Goal: Task Accomplishment & Management: Use online tool/utility

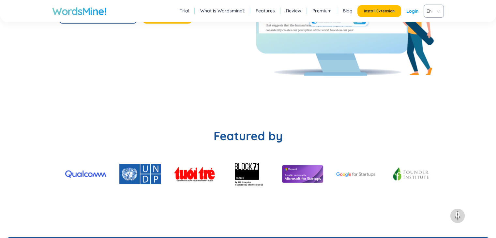
scroll to position [1434, 0]
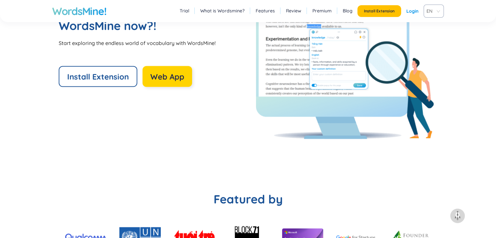
click at [171, 80] on span "Web App" at bounding box center [167, 76] width 34 height 10
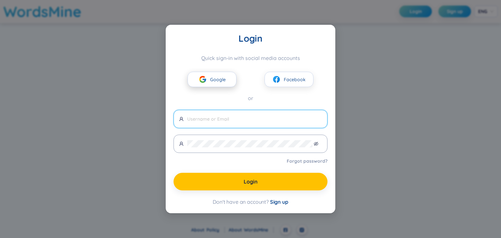
click at [213, 77] on span "Google" at bounding box center [218, 79] width 16 height 7
click at [213, 81] on span "Google" at bounding box center [218, 79] width 16 height 7
click at [223, 78] on span "Google" at bounding box center [218, 79] width 16 height 7
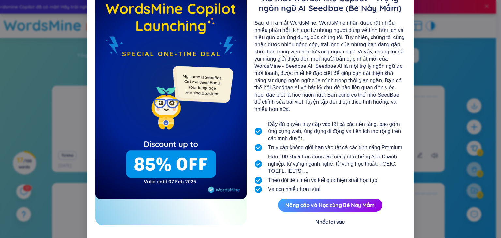
scroll to position [43, 0]
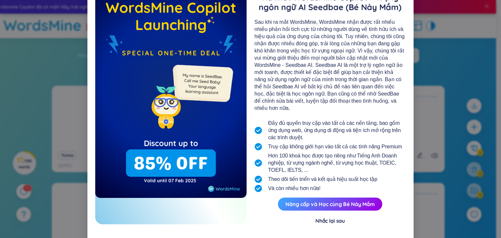
click at [336, 217] on div "Nhắc lại sau" at bounding box center [329, 220] width 29 height 7
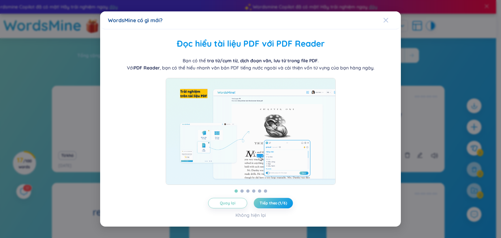
click at [386, 18] on icon "Close" at bounding box center [385, 20] width 5 height 5
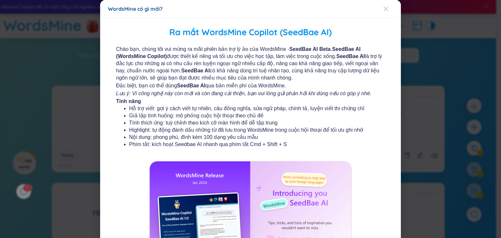
click at [383, 10] on icon "Close" at bounding box center [385, 8] width 5 height 5
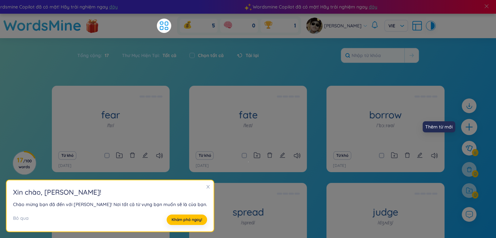
click at [464, 127] on icon "plus" at bounding box center [468, 127] width 9 height 9
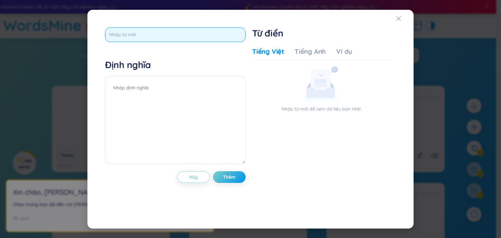
click at [135, 40] on input "text" at bounding box center [175, 34] width 140 height 15
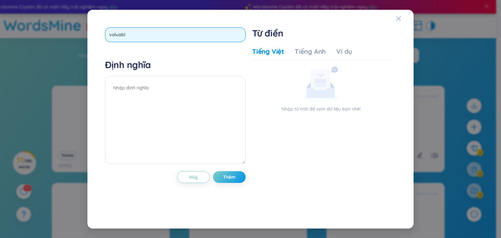
type input "valuable"
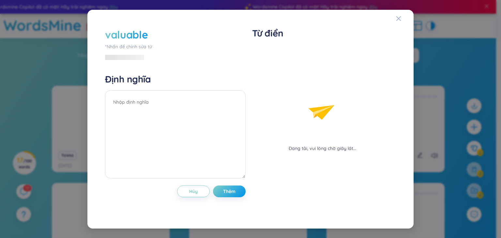
click at [141, 75] on div "Định nghĩa" at bounding box center [175, 126] width 140 height 107
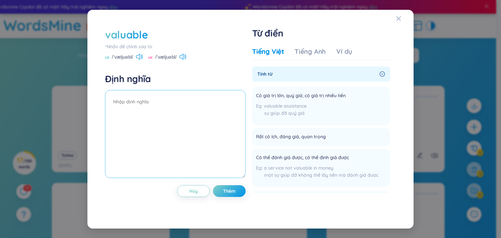
click at [191, 113] on textarea at bounding box center [175, 134] width 140 height 88
type textarea "có giá trị lướn"
click at [134, 55] on div "US /ˈvæljuəbl/" at bounding box center [124, 58] width 38 height 6
click at [139, 56] on icon at bounding box center [139, 57] width 7 height 6
click at [220, 191] on button "Thêm" at bounding box center [229, 191] width 33 height 12
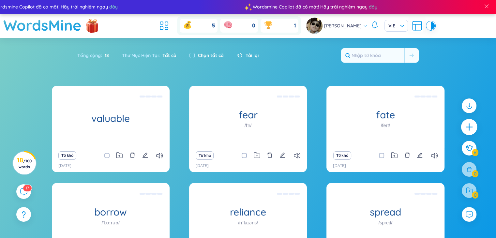
click at [472, 128] on icon "plus" at bounding box center [468, 127] width 9 height 9
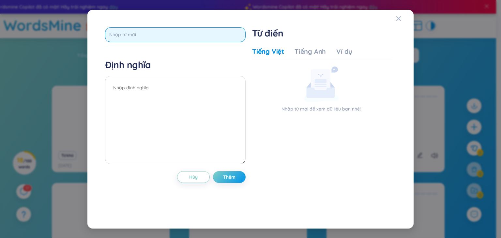
click at [139, 30] on input "text" at bounding box center [175, 34] width 140 height 15
type input "conversion"
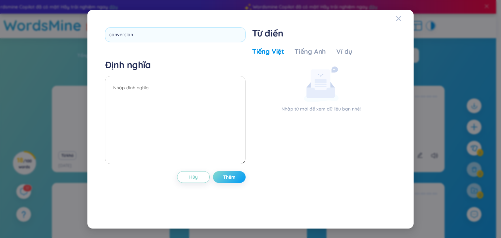
click at [238, 176] on div "conversion Định nghĩa Hủy Thêm" at bounding box center [175, 119] width 140 height 184
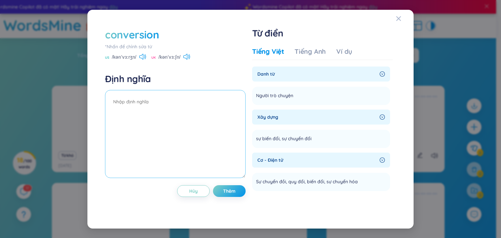
click at [178, 113] on textarea at bounding box center [175, 134] width 140 height 88
type textarea "n"
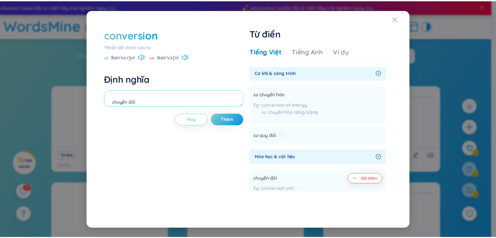
scroll to position [196, 0]
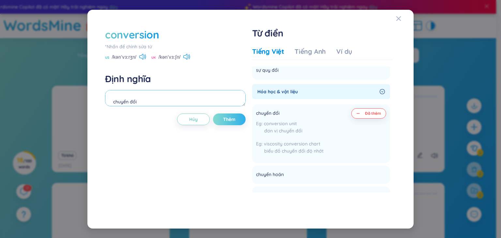
type textarea "chuyển đổi"
click at [228, 122] on span "Thêm" at bounding box center [229, 119] width 12 height 7
